Goal: Transaction & Acquisition: Purchase product/service

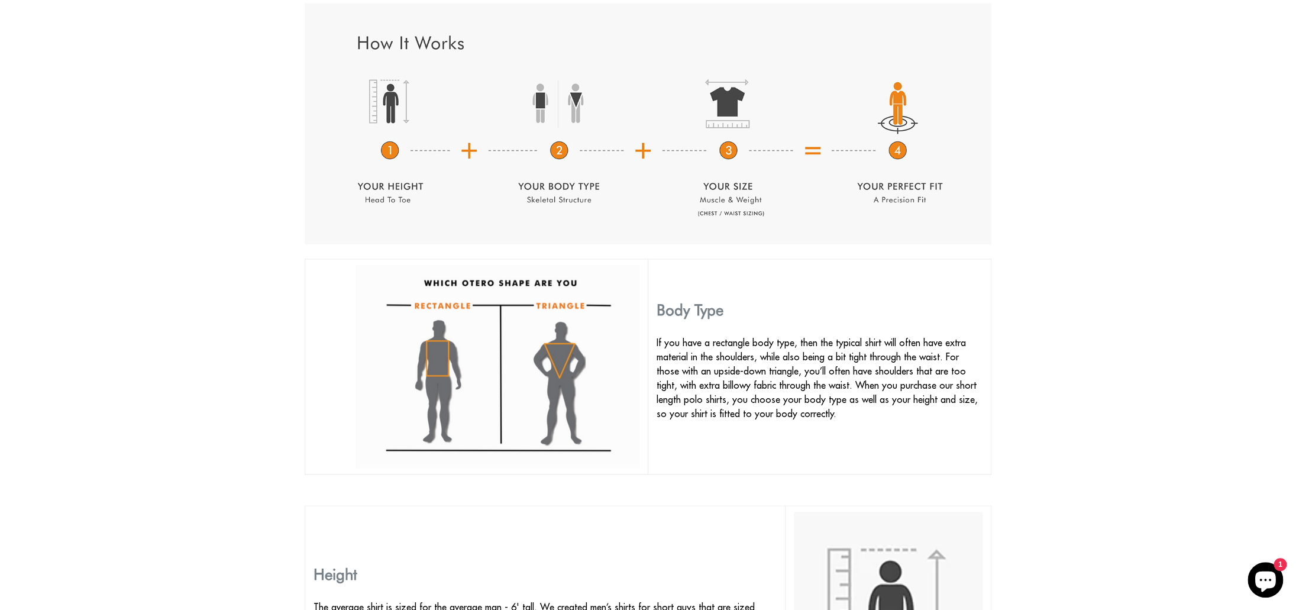
scroll to position [557, 0]
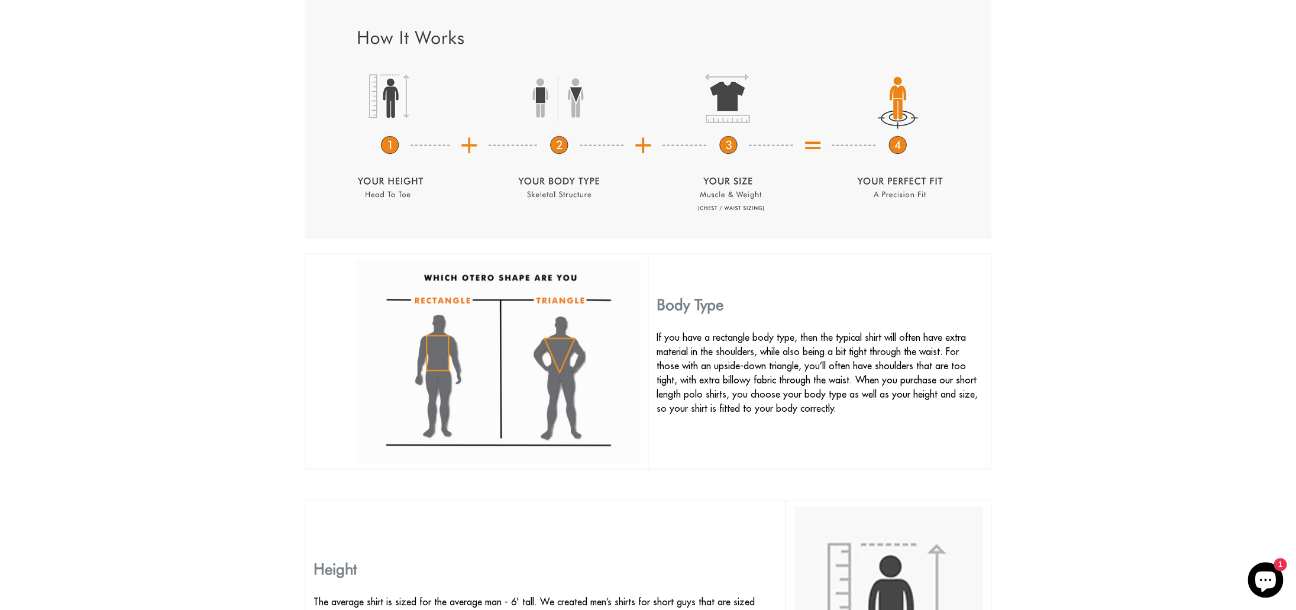
click at [386, 148] on img at bounding box center [649, 118] width 688 height 241
click at [558, 148] on img at bounding box center [649, 118] width 688 height 241
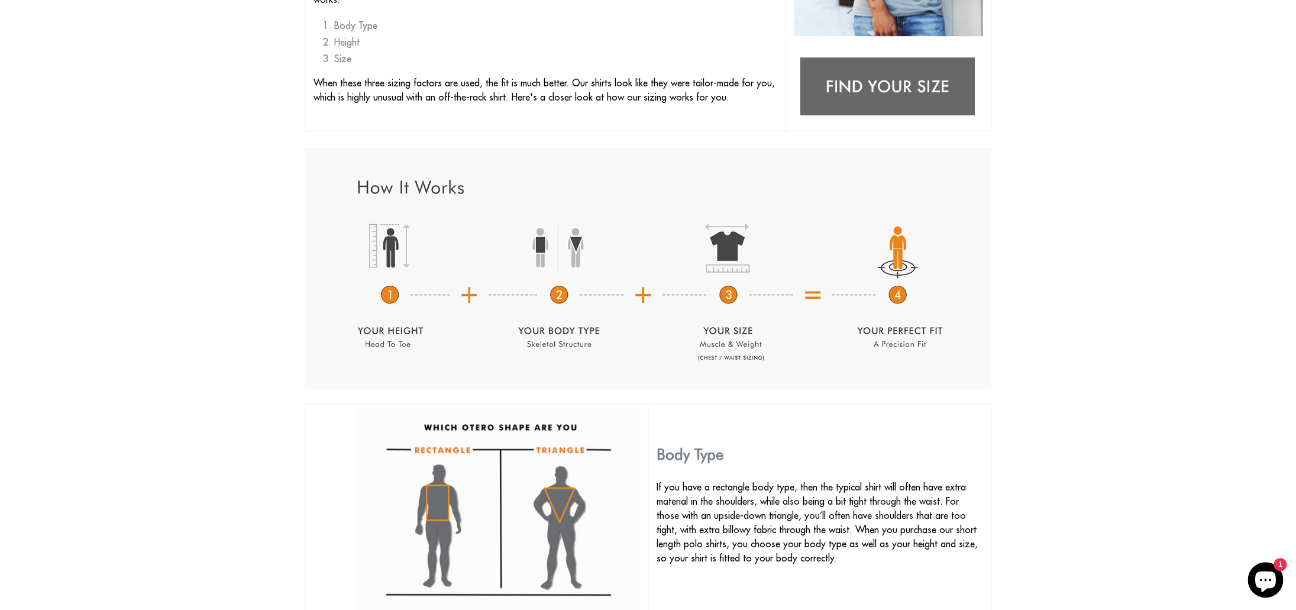
scroll to position [0, 0]
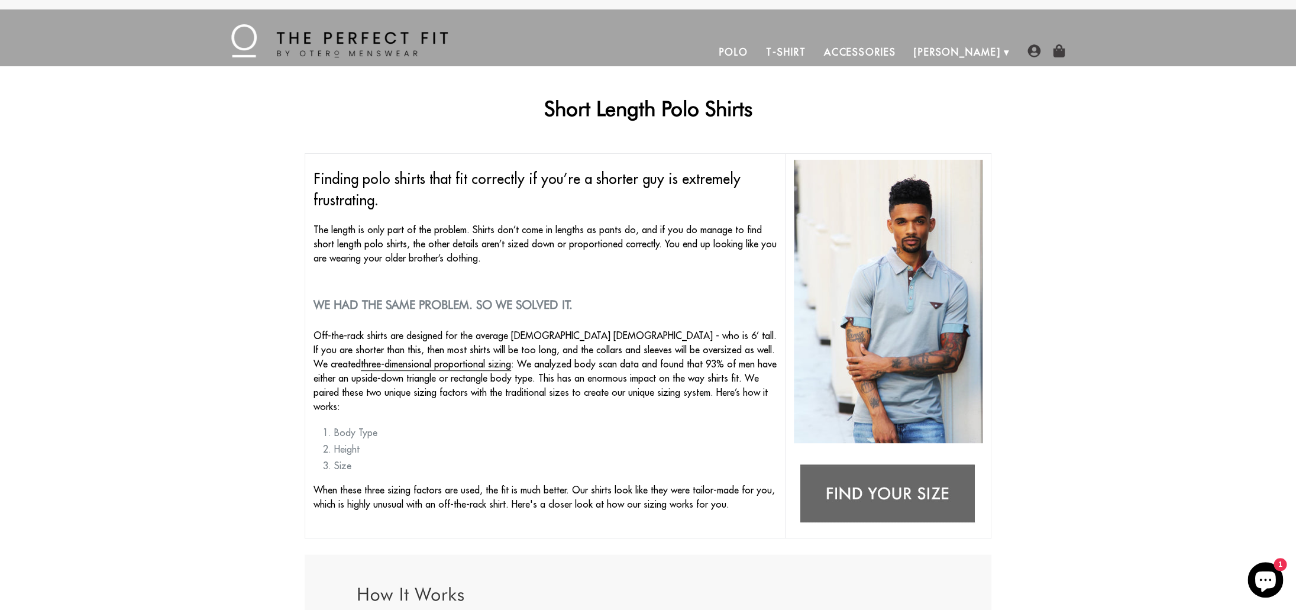
click at [757, 51] on link "Polo" at bounding box center [733, 52] width 47 height 28
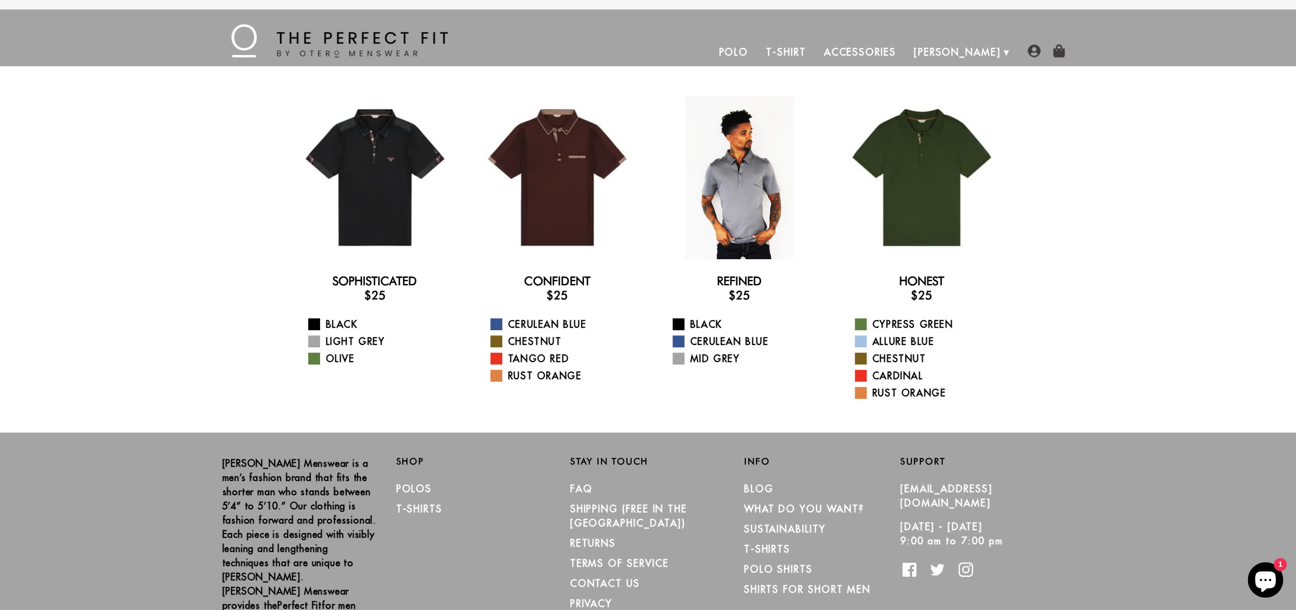
click at [752, 179] on div at bounding box center [739, 177] width 163 height 163
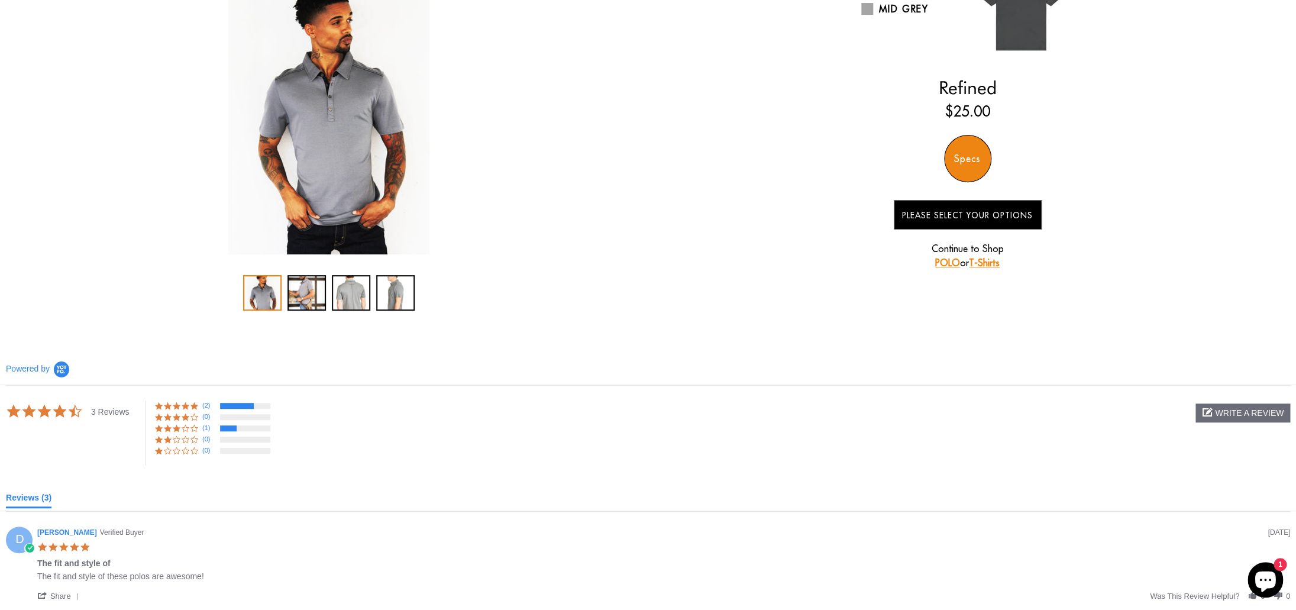
scroll to position [169, 0]
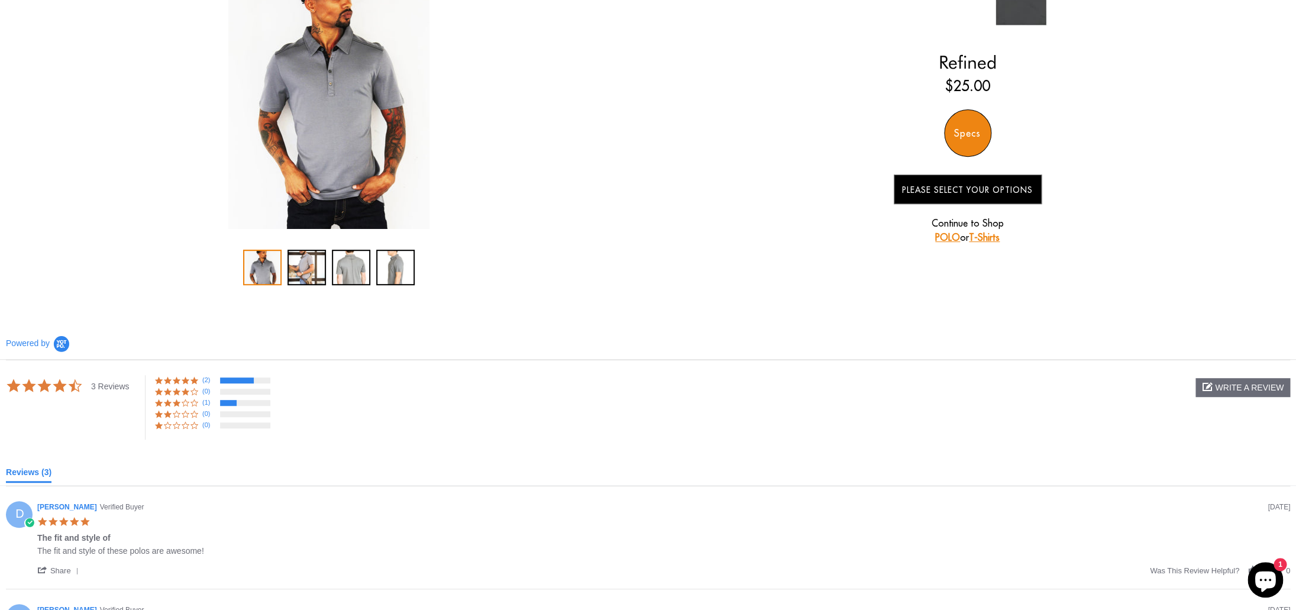
click at [187, 404] on span at bounding box center [185, 403] width 9 height 9
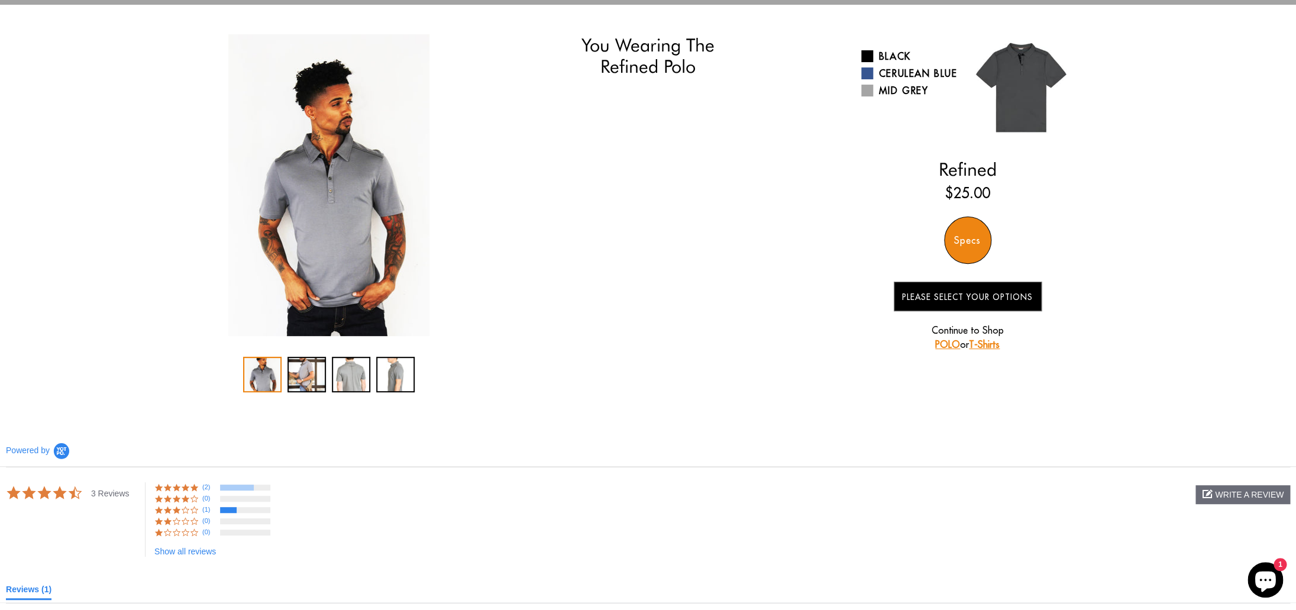
scroll to position [0, 0]
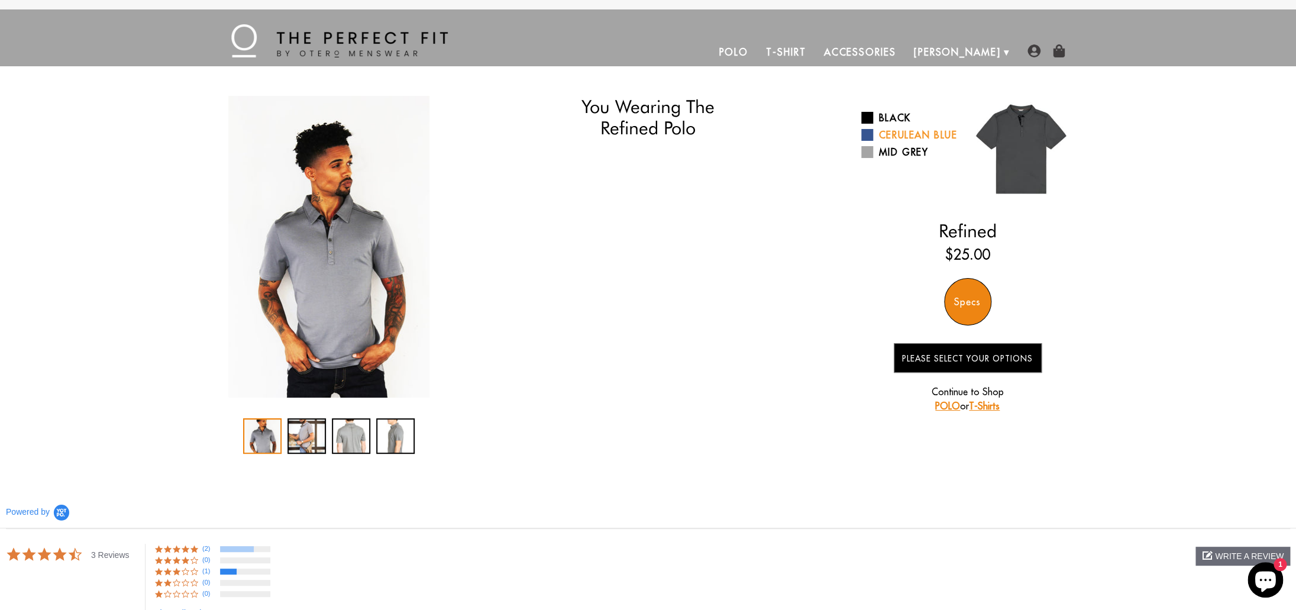
click at [870, 141] on span at bounding box center [868, 135] width 12 height 12
